Goal: Information Seeking & Learning: Learn about a topic

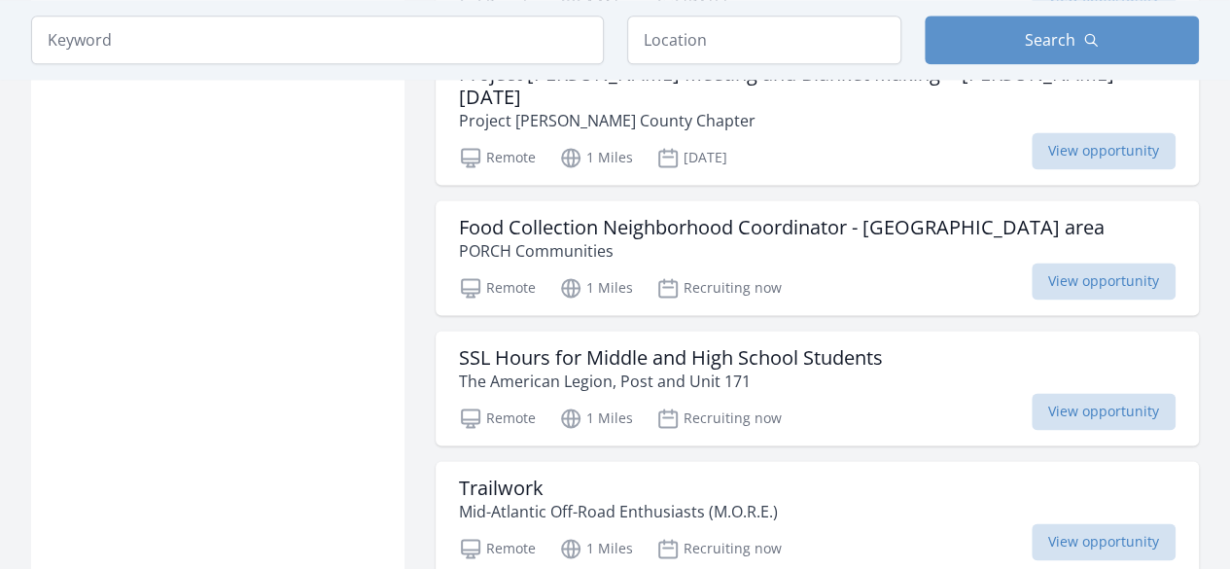
scroll to position [1294, 0]
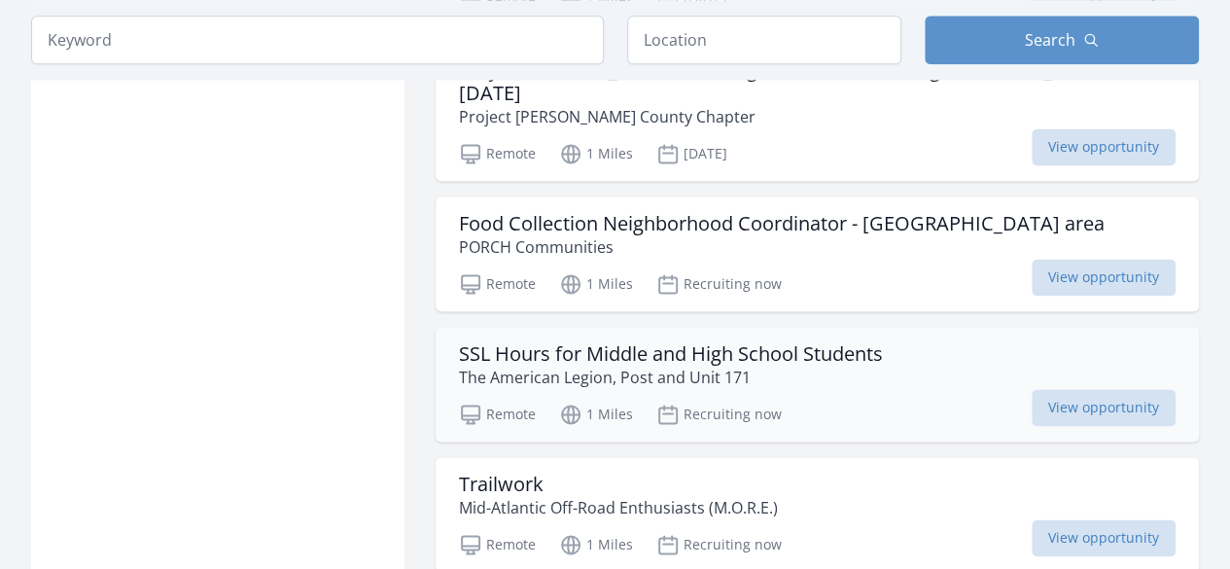
click at [533, 342] on h3 "SSL Hours for Middle and High School Students" at bounding box center [671, 353] width 424 height 23
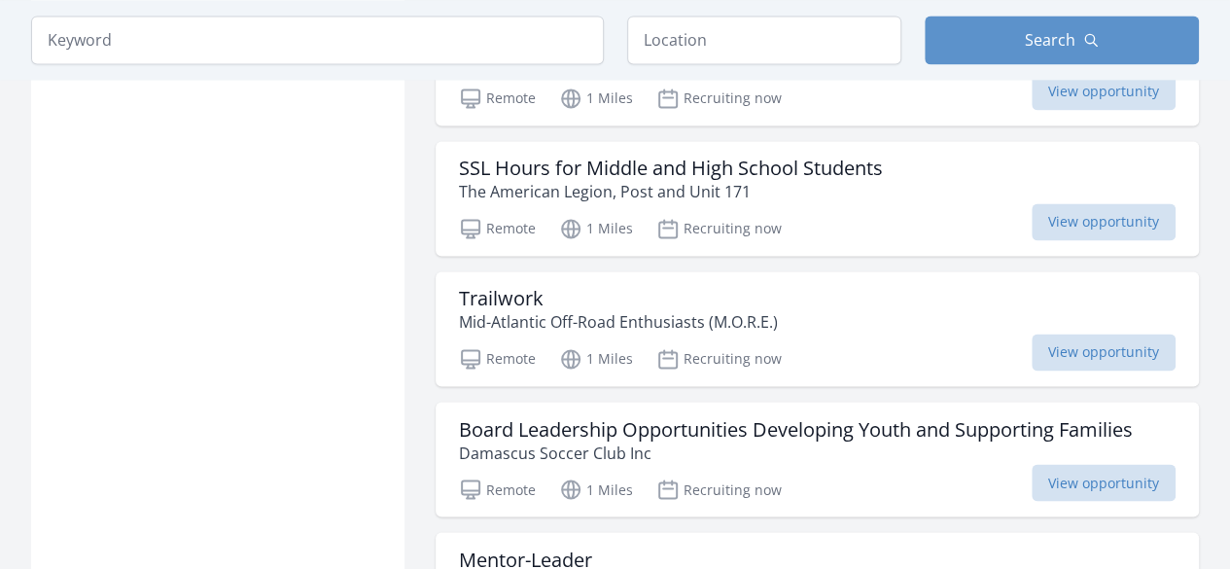
scroll to position [1482, 0]
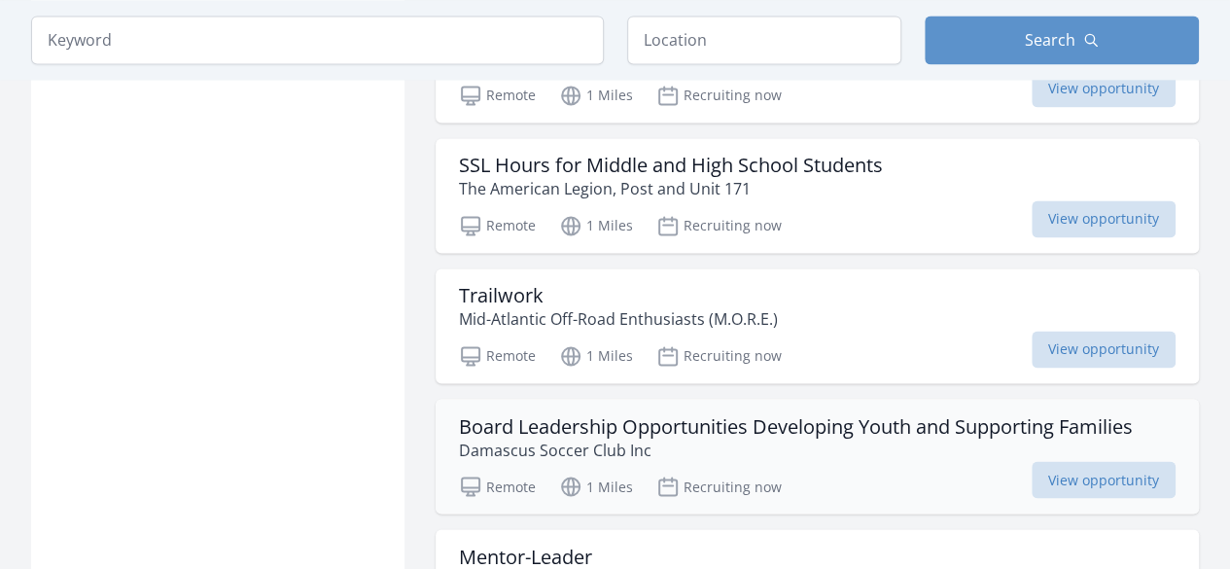
click at [679, 414] on h3 "Board Leadership Opportunities Developing Youth and Supporting Families" at bounding box center [796, 425] width 674 height 23
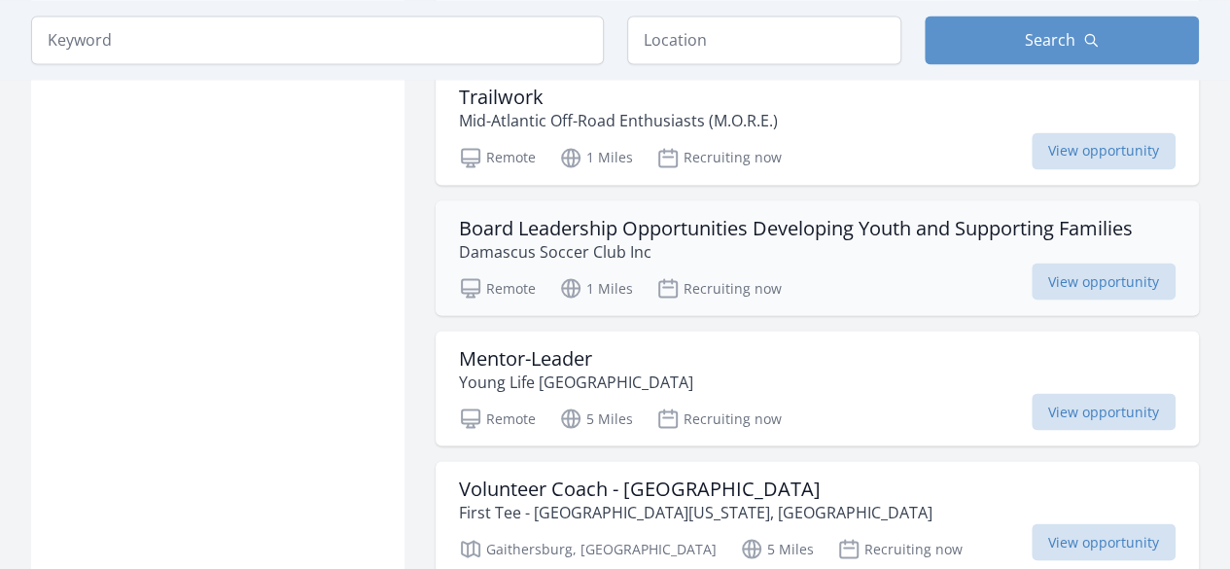
scroll to position [1682, 0]
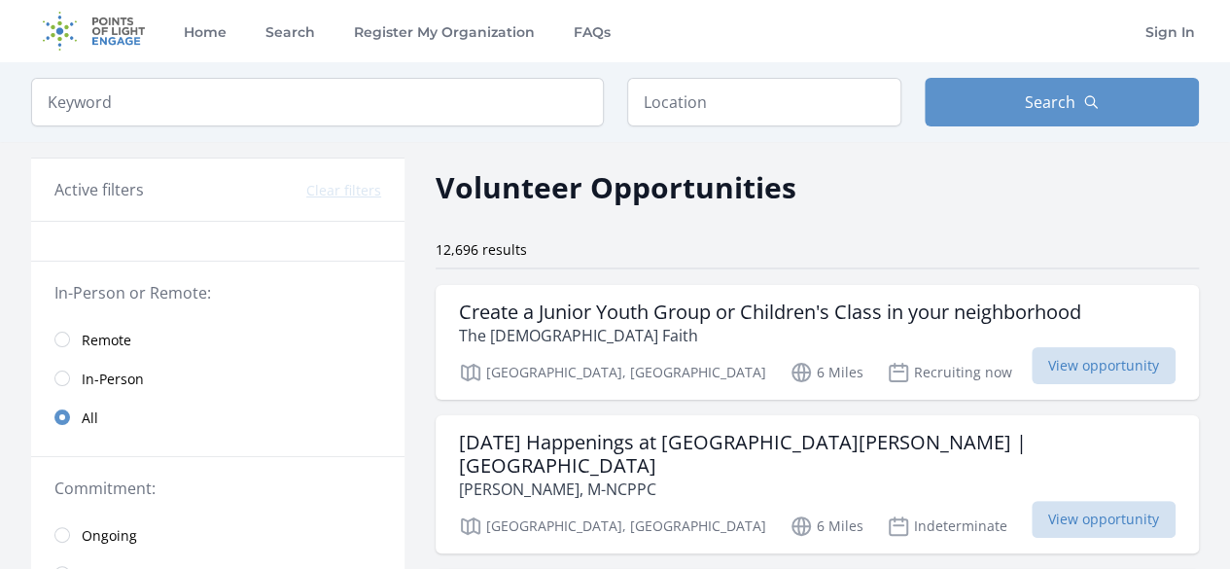
click at [103, 331] on span "Remote" at bounding box center [107, 340] width 50 height 19
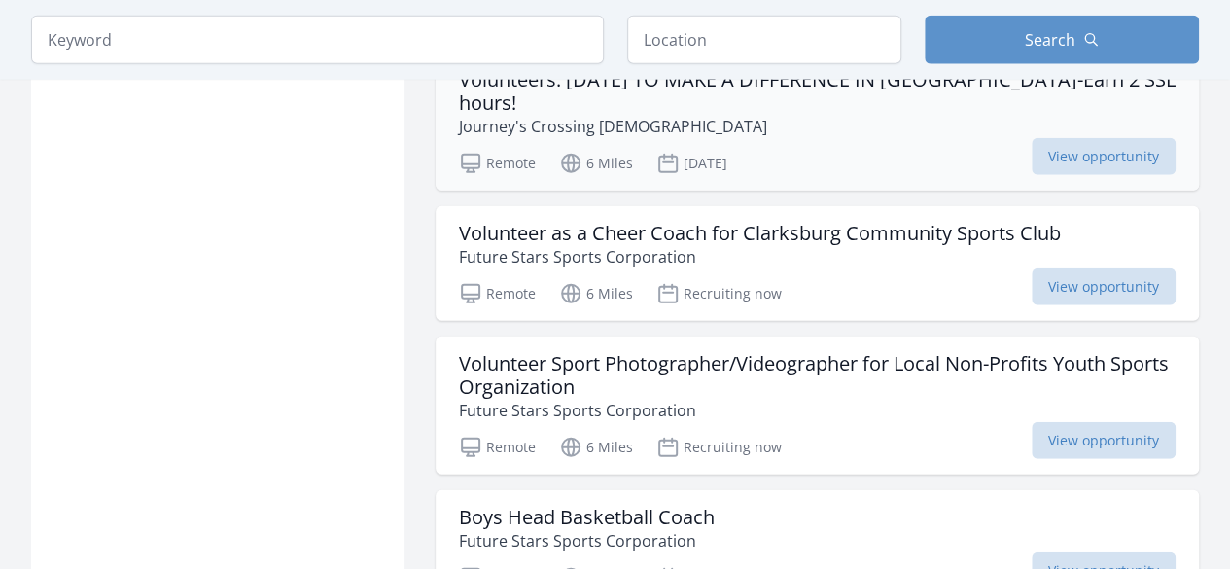
scroll to position [2380, 0]
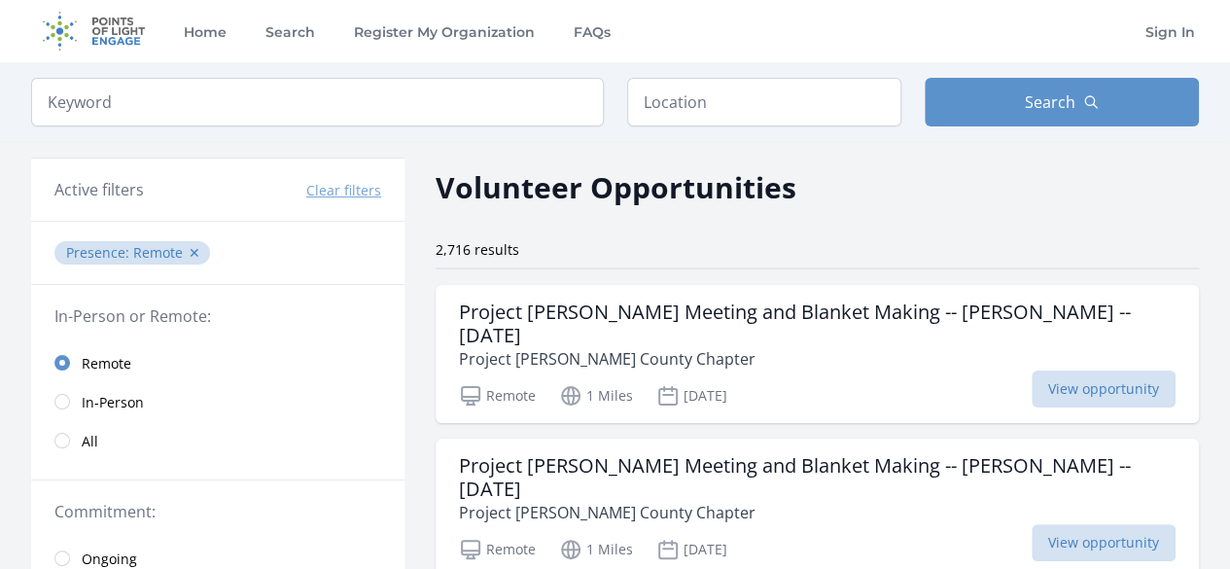
drag, startPoint x: 1018, startPoint y: 67, endPoint x: 581, endPoint y: 219, distance: 462.1
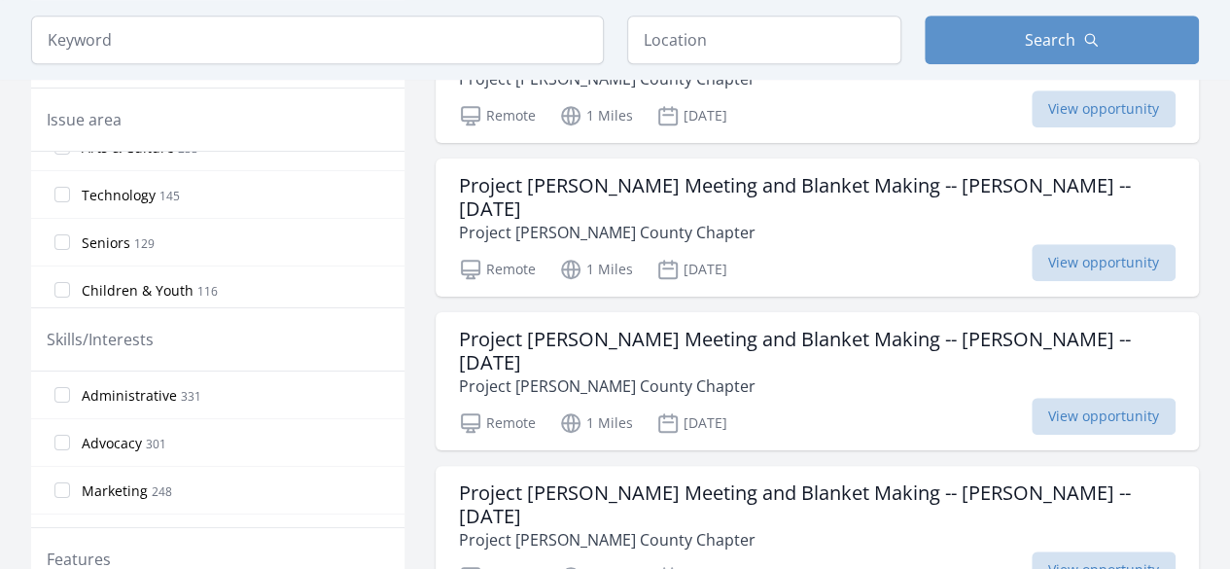
scroll to position [214, 0]
click at [107, 191] on span "Technology" at bounding box center [119, 200] width 74 height 19
click at [70, 191] on input "Technology 145" at bounding box center [62, 199] width 16 height 16
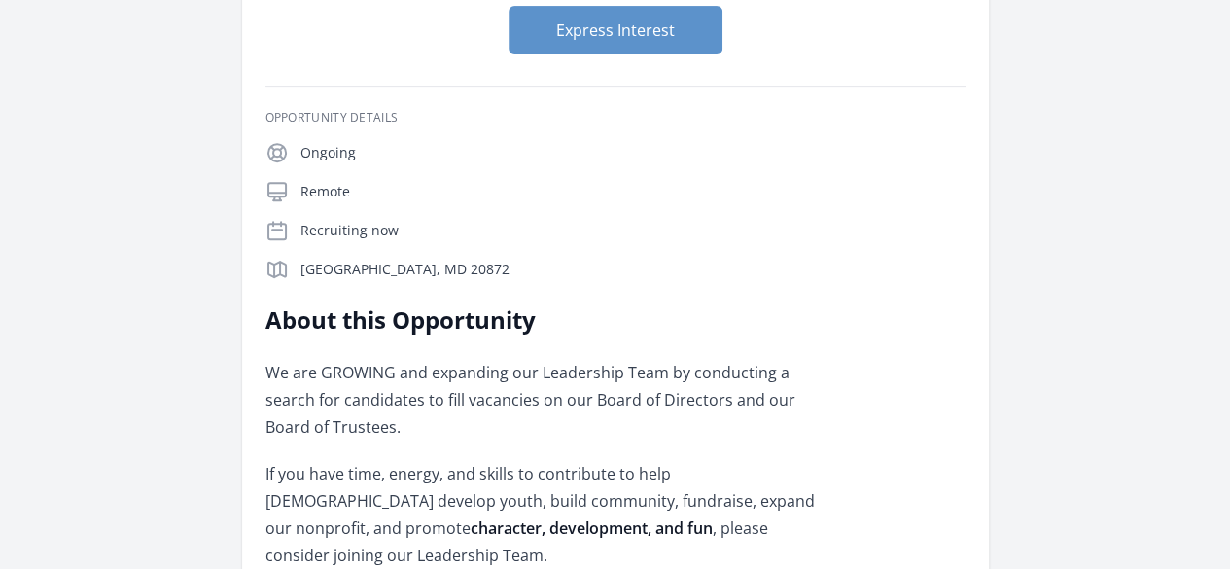
scroll to position [181, 0]
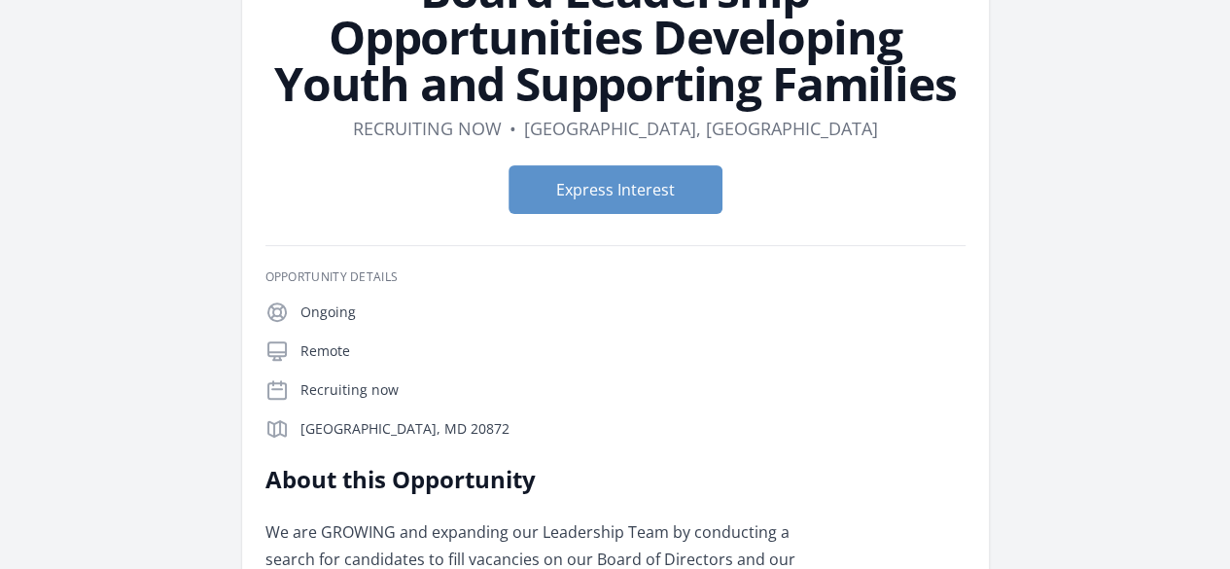
drag, startPoint x: 0, startPoint y: 0, endPoint x: 444, endPoint y: 295, distance: 533.0
click at [444, 518] on p "We are GROWING and expanding our Leadership Team by conducting a search for can…" at bounding box center [549, 559] width 569 height 82
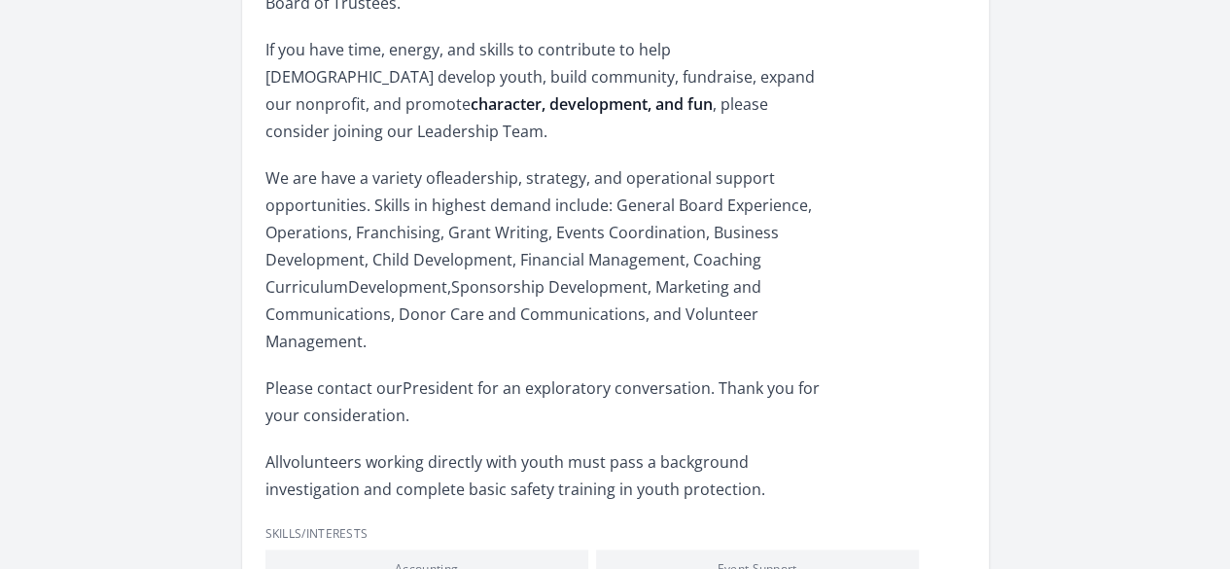
scroll to position [765, 0]
